Goal: Transaction & Acquisition: Obtain resource

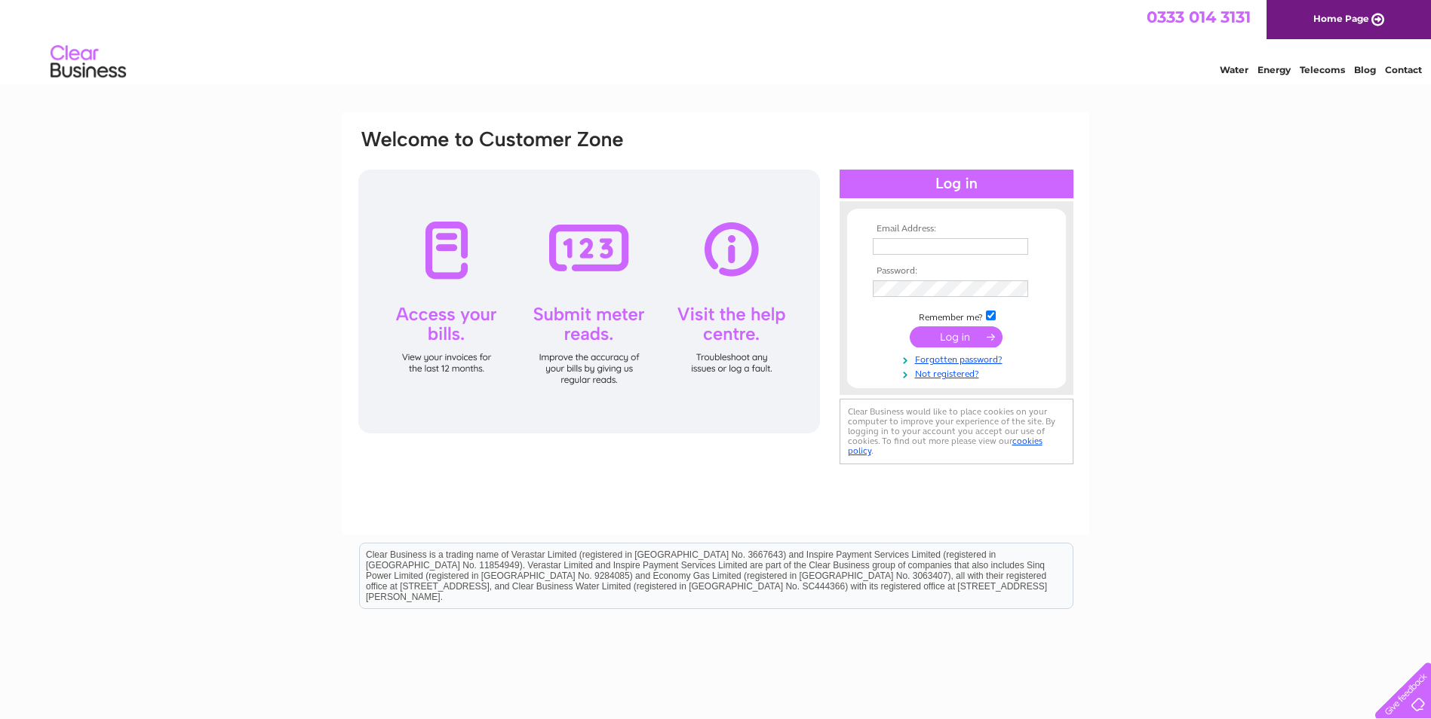
type input "[EMAIL_ADDRESS][DOMAIN_NAME]"
click at [974, 336] on input "submit" at bounding box center [956, 337] width 93 height 21
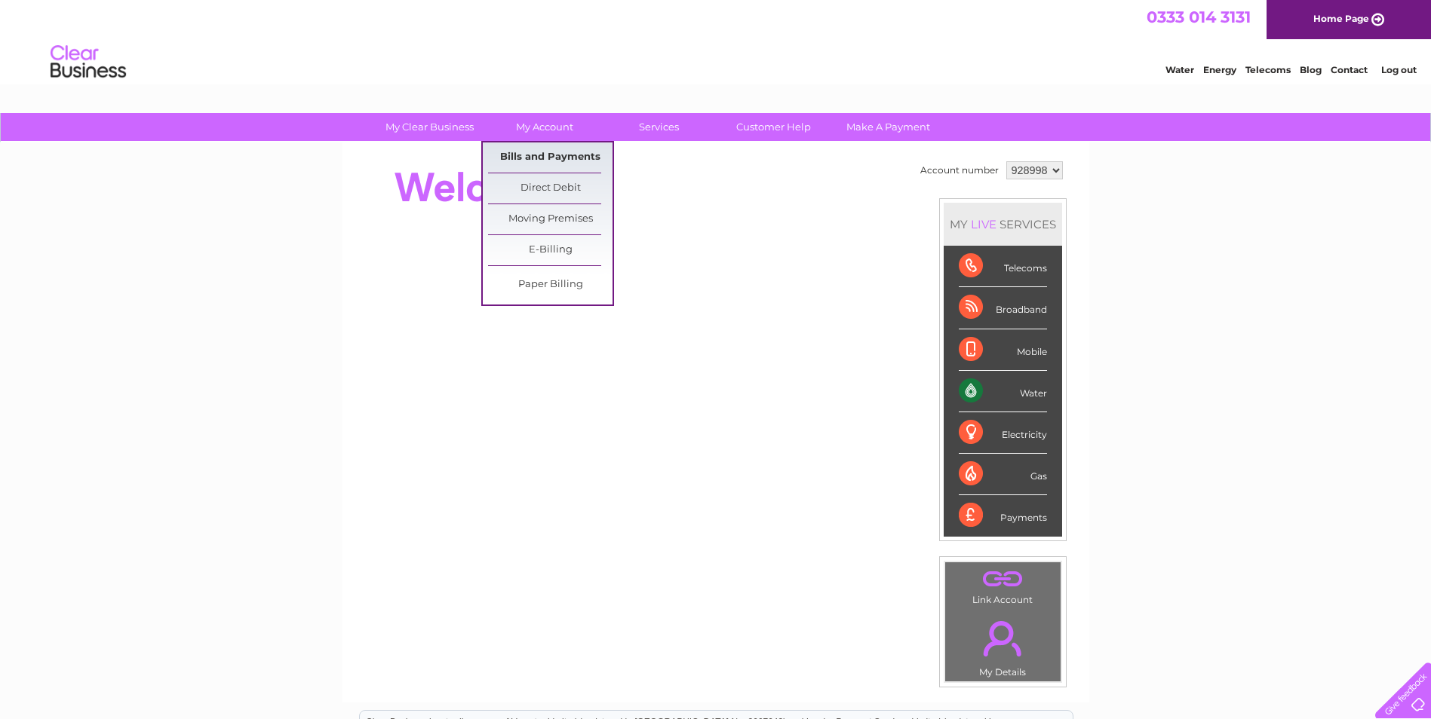
click at [556, 155] on link "Bills and Payments" at bounding box center [550, 158] width 124 height 30
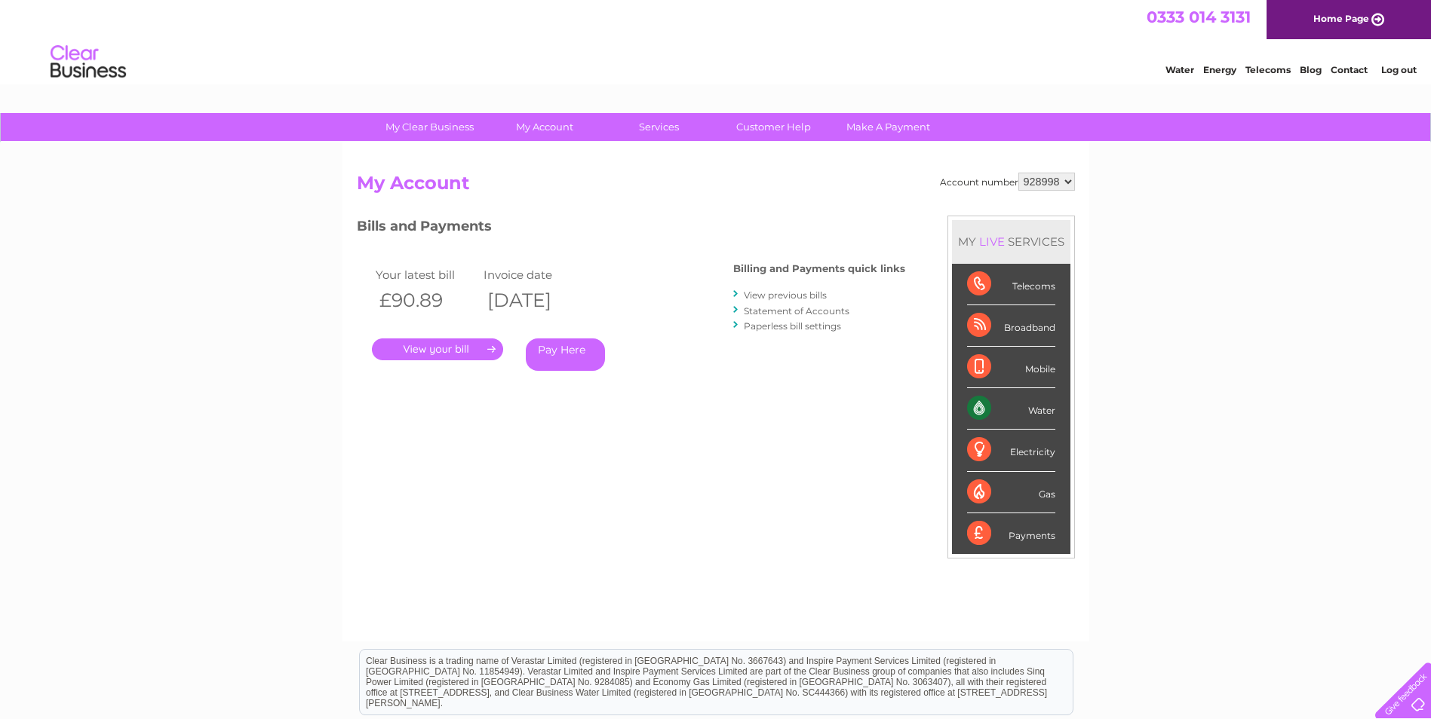
click at [434, 350] on link "." at bounding box center [437, 350] width 131 height 22
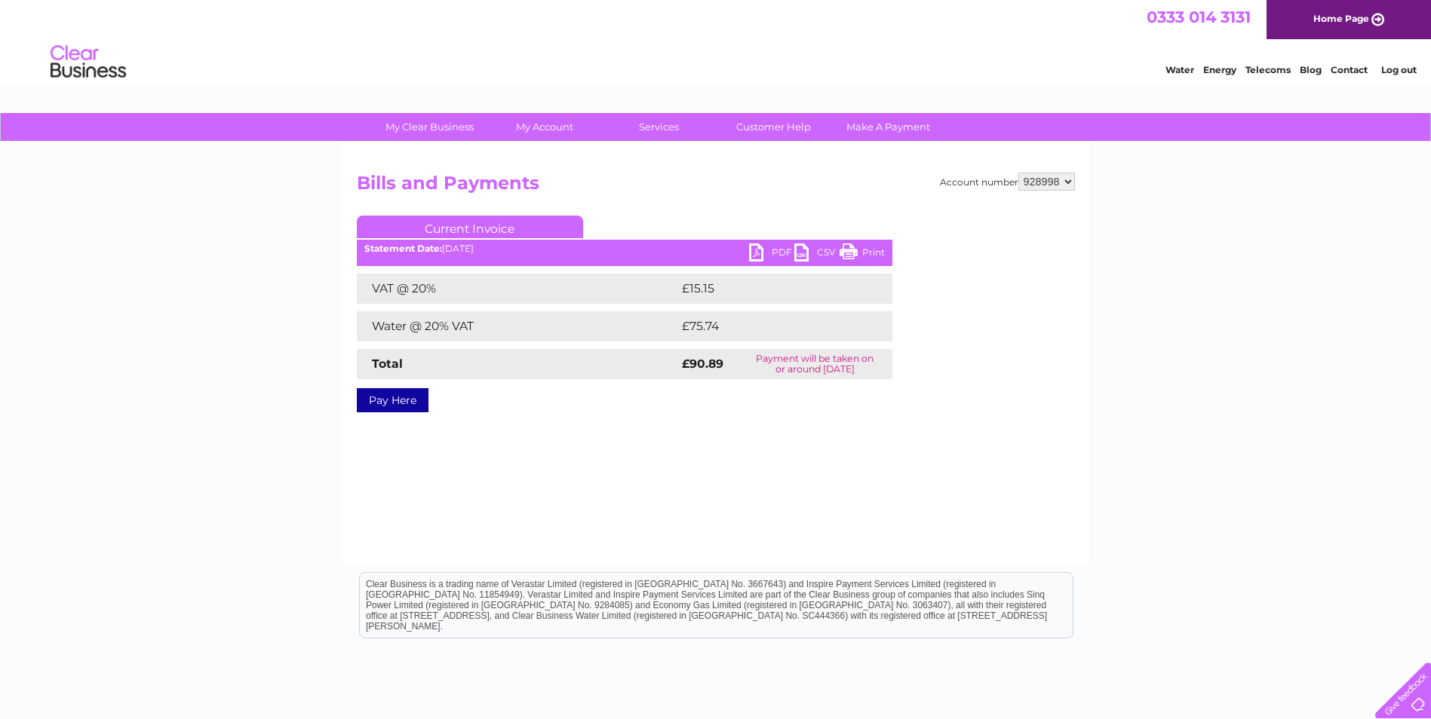
click at [760, 252] on link "PDF" at bounding box center [771, 255] width 45 height 22
